Goal: Check status: Check status

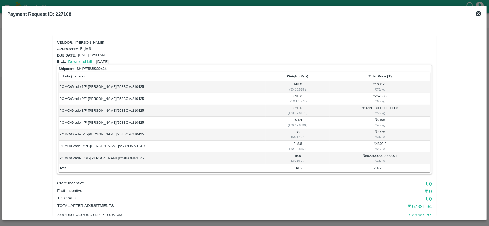
click at [476, 13] on icon at bounding box center [477, 13] width 5 height 5
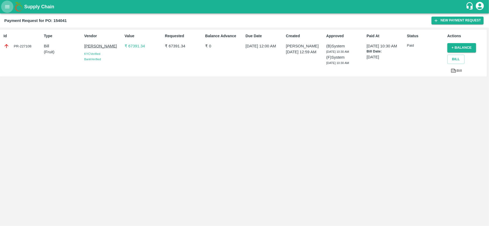
click at [11, 8] on button "open drawer" at bounding box center [7, 7] width 12 height 12
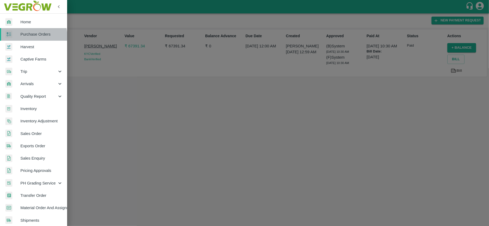
click at [30, 37] on span "Purchase Orders" at bounding box center [41, 34] width 42 height 6
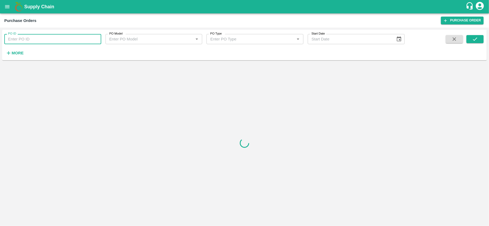
click at [42, 39] on input "PO ID" at bounding box center [52, 39] width 97 height 10
paste input "PO-41913"
click at [15, 39] on input "PO-41913" at bounding box center [52, 39] width 97 height 10
type input "P"
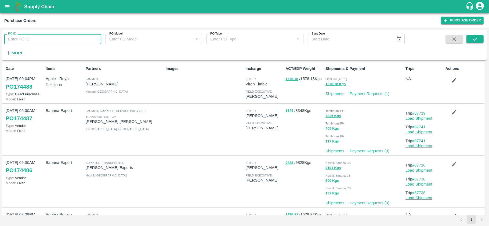
click at [62, 38] on input "PO ID" at bounding box center [52, 39] width 97 height 10
paste input "text"
type input "41913"
click at [475, 37] on icon "submit" at bounding box center [475, 39] width 6 height 6
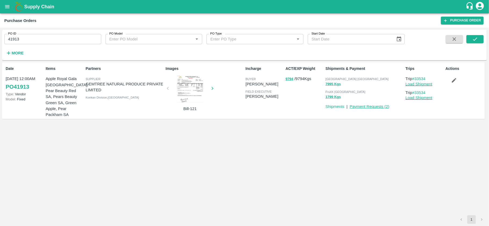
click at [377, 107] on link "Payment Requests ( 2 )" at bounding box center [369, 107] width 40 height 4
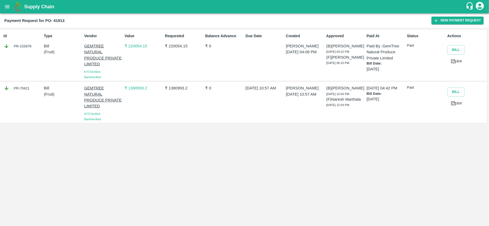
click at [26, 45] on div "PR-153978" at bounding box center [22, 46] width 38 height 6
copy div "153978"
click at [27, 45] on div "PR-153978" at bounding box center [22, 46] width 38 height 6
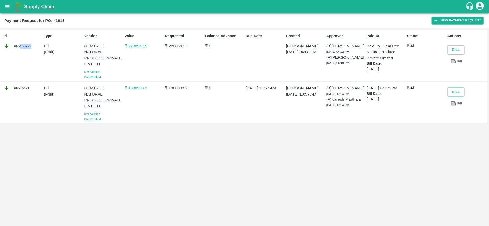
click at [27, 45] on div "PR-153978" at bounding box center [22, 46] width 38 height 6
click at [25, 87] on div "PR-70421" at bounding box center [22, 88] width 38 height 6
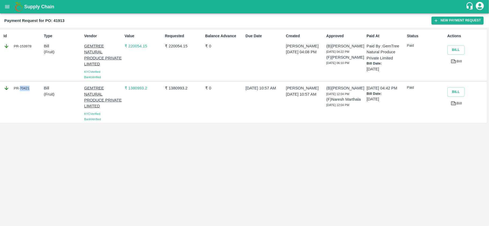
copy div "70421"
